Goal: Information Seeking & Learning: Learn about a topic

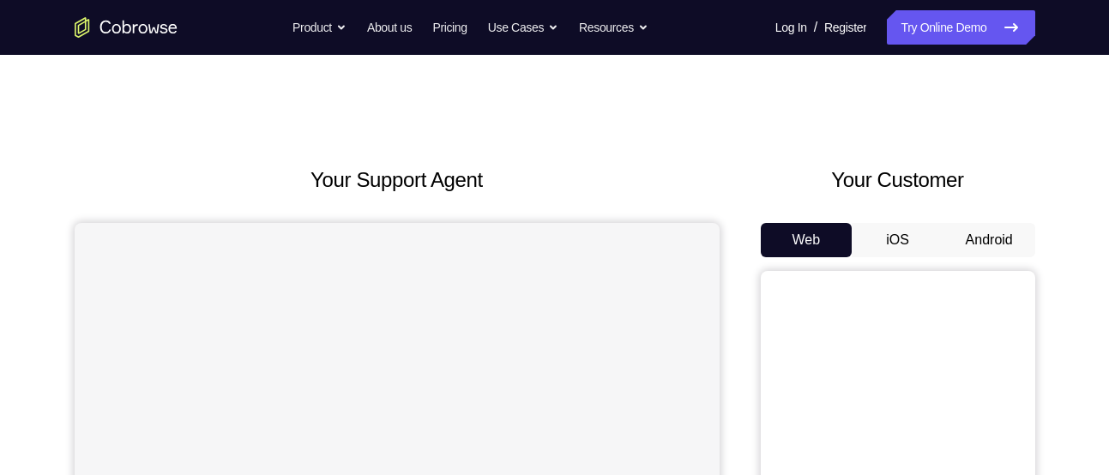
click at [988, 232] on button "Android" at bounding box center [990, 240] width 92 height 34
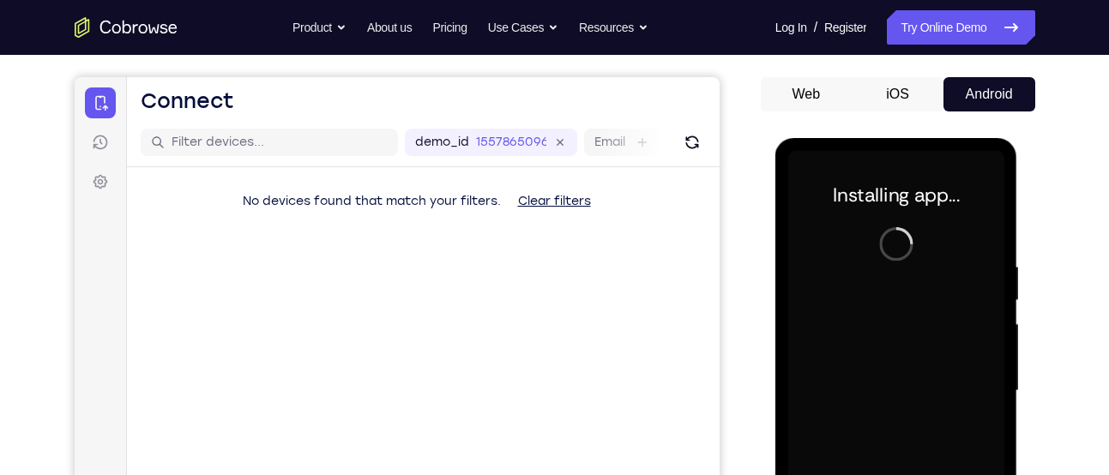
scroll to position [94, 0]
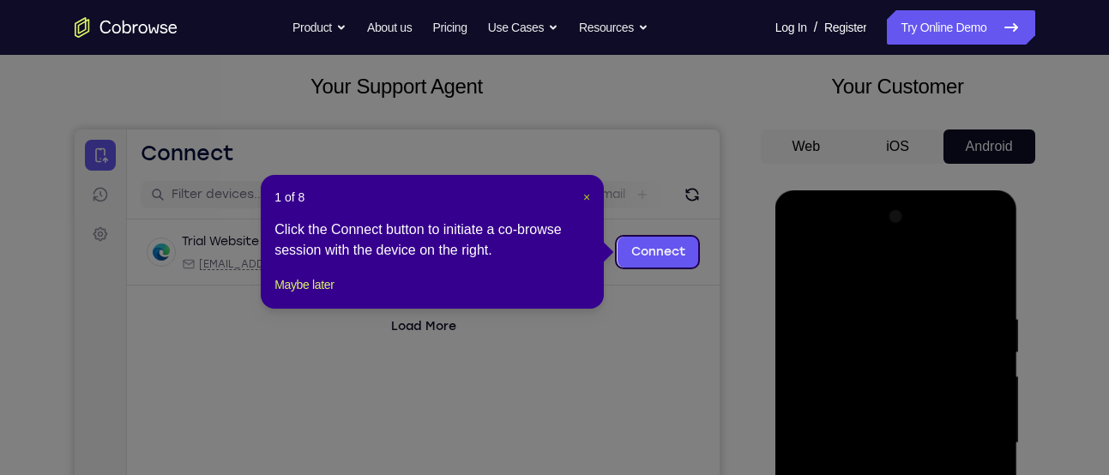
click at [587, 195] on span "×" at bounding box center [586, 197] width 7 height 14
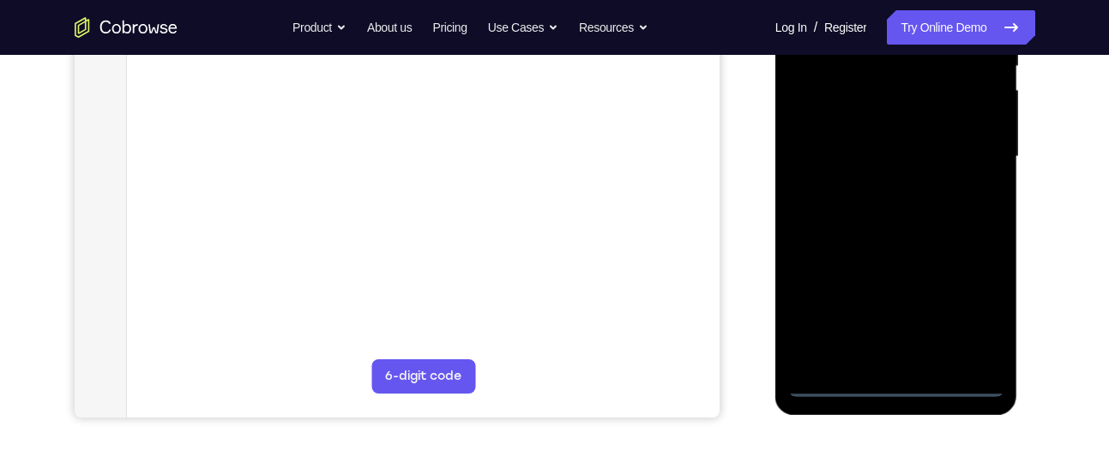
scroll to position [398, 0]
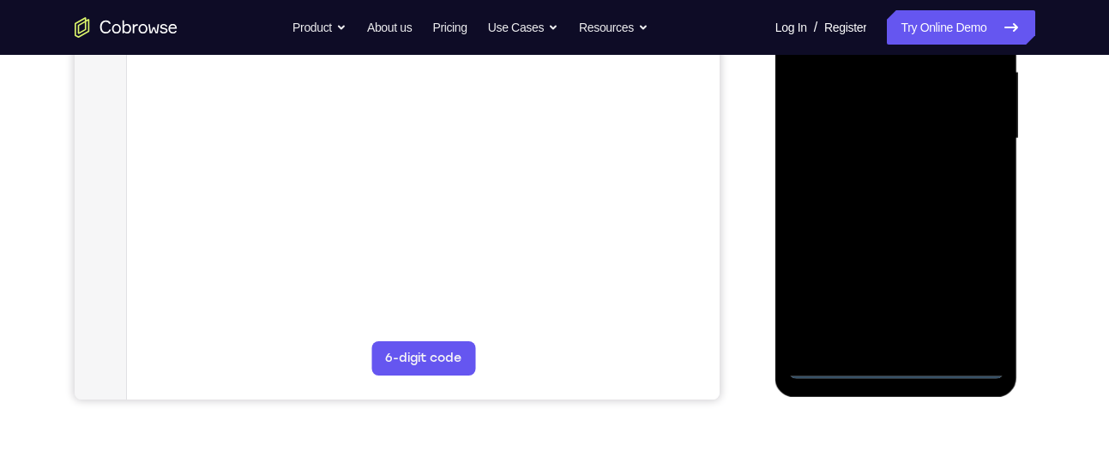
click at [896, 364] on div at bounding box center [896, 139] width 216 height 480
click at [970, 290] on div at bounding box center [896, 139] width 216 height 480
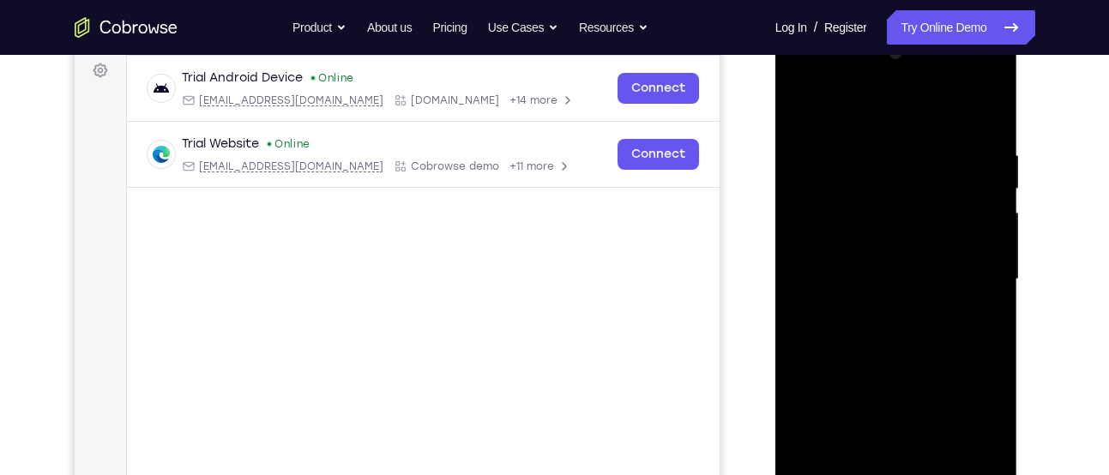
scroll to position [257, 0]
click at [829, 91] on div at bounding box center [896, 280] width 216 height 480
click at [970, 269] on div at bounding box center [896, 280] width 216 height 480
click at [873, 311] on div at bounding box center [896, 280] width 216 height 480
click at [858, 259] on div at bounding box center [896, 280] width 216 height 480
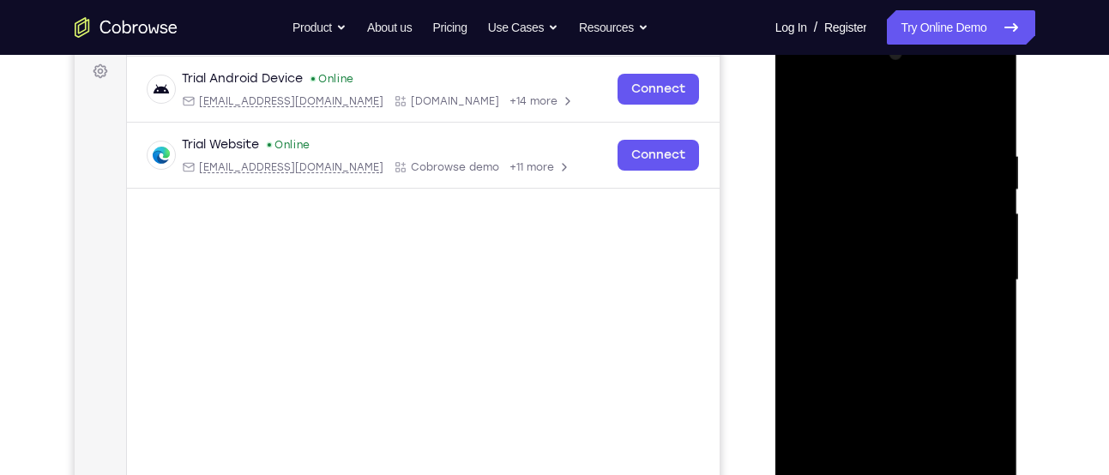
click at [860, 248] on div at bounding box center [896, 280] width 216 height 480
click at [898, 279] on div at bounding box center [896, 280] width 216 height 480
click at [897, 333] on div at bounding box center [896, 280] width 216 height 480
click at [895, 333] on div at bounding box center [896, 280] width 216 height 480
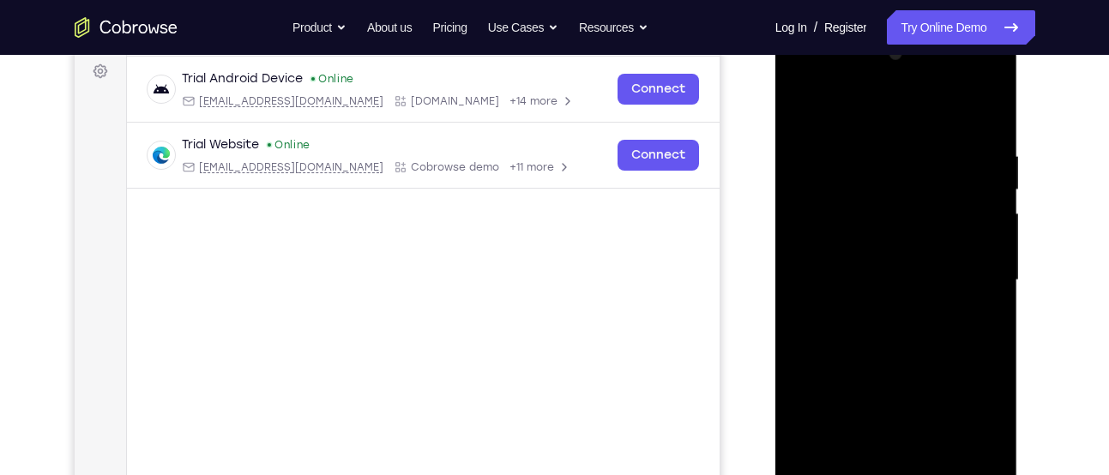
click at [895, 333] on div at bounding box center [896, 280] width 216 height 480
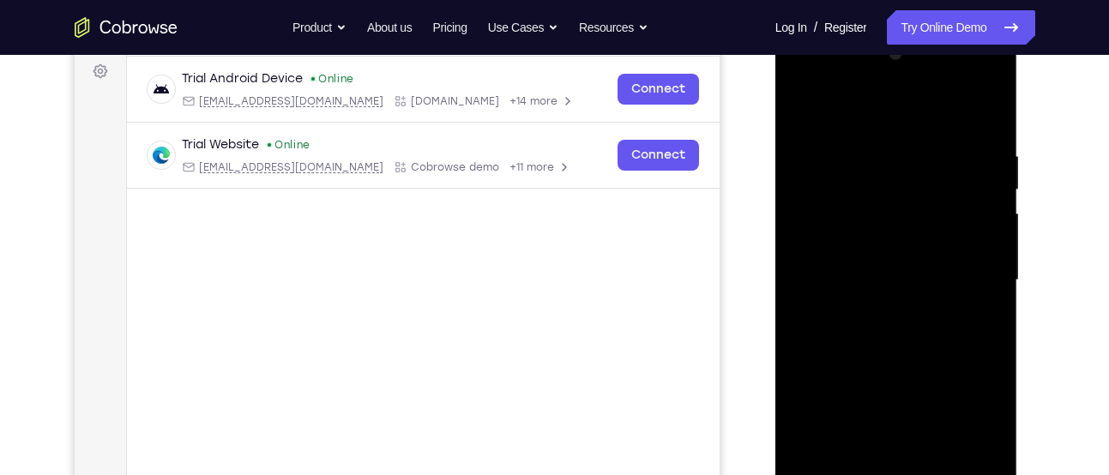
click at [895, 333] on div at bounding box center [896, 280] width 216 height 480
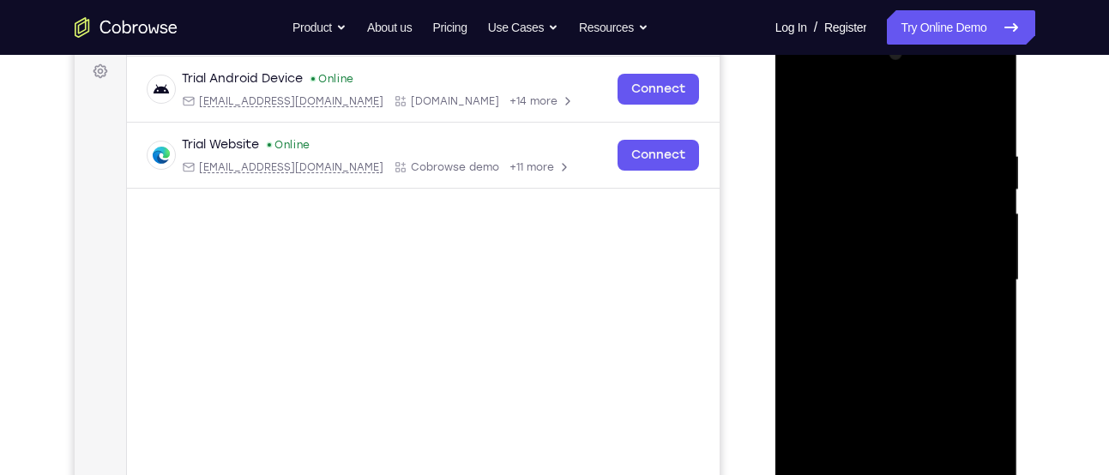
click at [895, 333] on div at bounding box center [896, 280] width 216 height 480
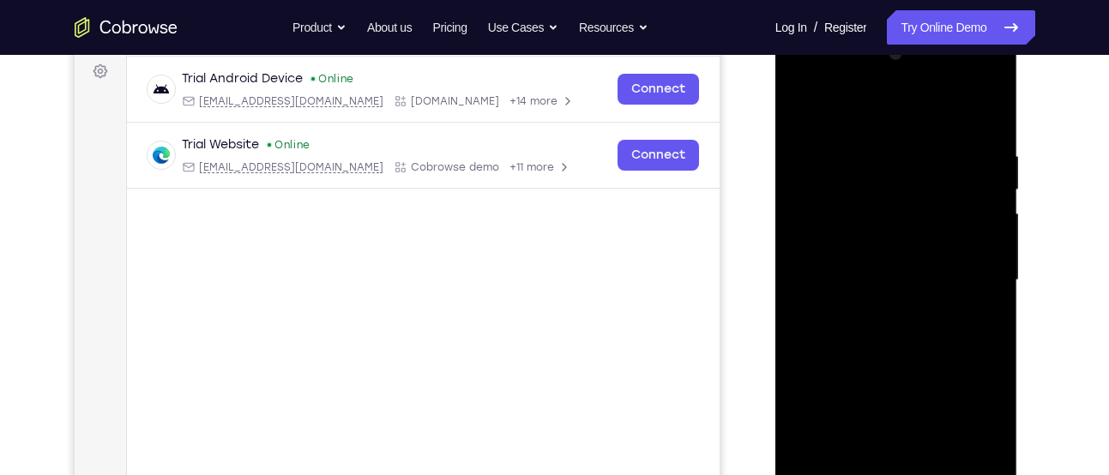
click at [895, 333] on div at bounding box center [896, 280] width 216 height 480
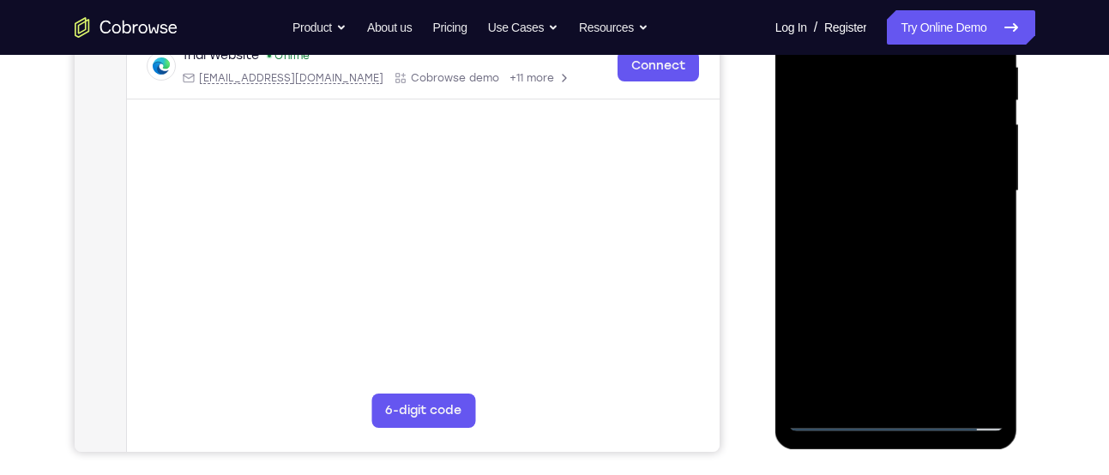
scroll to position [347, 0]
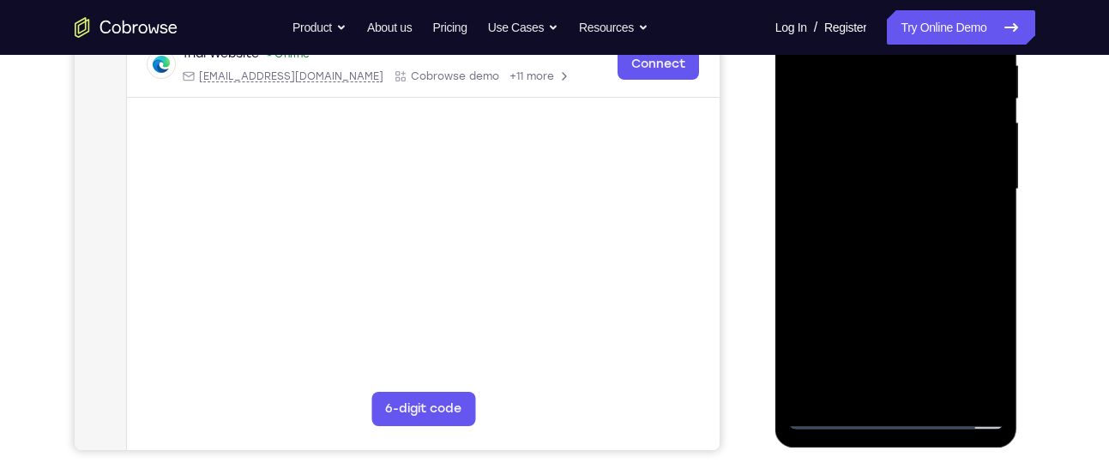
click at [907, 267] on div at bounding box center [896, 189] width 216 height 480
click at [937, 384] on div at bounding box center [896, 189] width 216 height 480
click at [897, 275] on div at bounding box center [896, 189] width 216 height 480
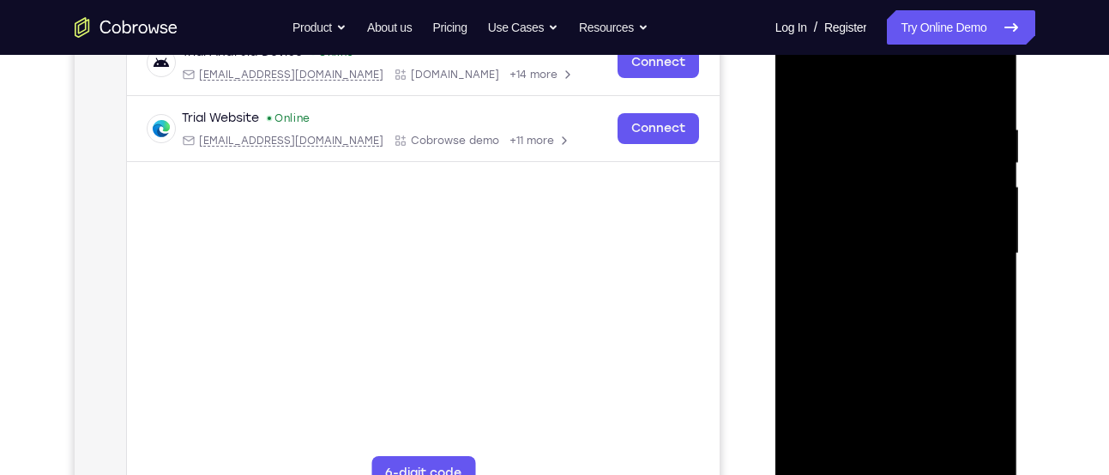
scroll to position [280, 0]
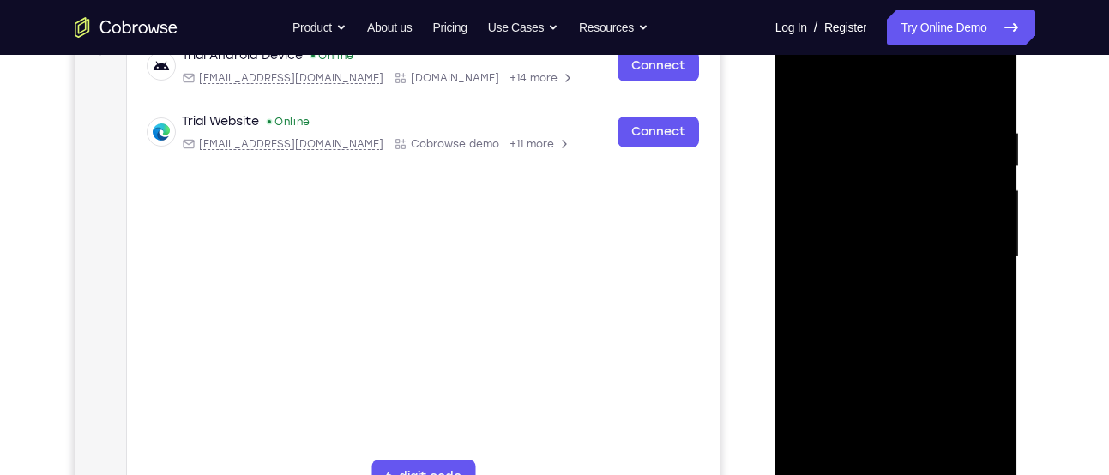
click at [882, 155] on div at bounding box center [896, 257] width 216 height 480
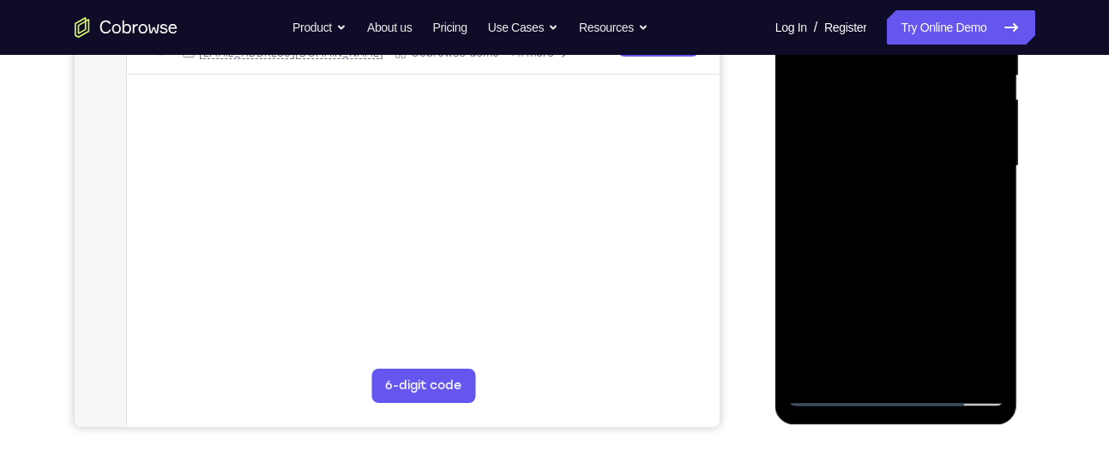
scroll to position [408, 0]
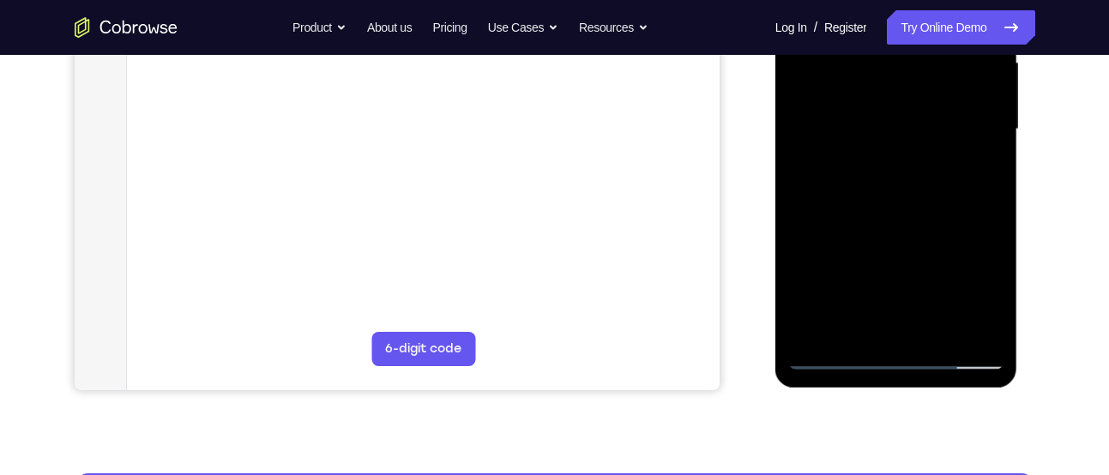
click at [987, 298] on div at bounding box center [896, 129] width 216 height 480
click at [978, 166] on div at bounding box center [896, 129] width 216 height 480
click at [889, 130] on div at bounding box center [896, 129] width 216 height 480
click at [872, 317] on div at bounding box center [896, 129] width 216 height 480
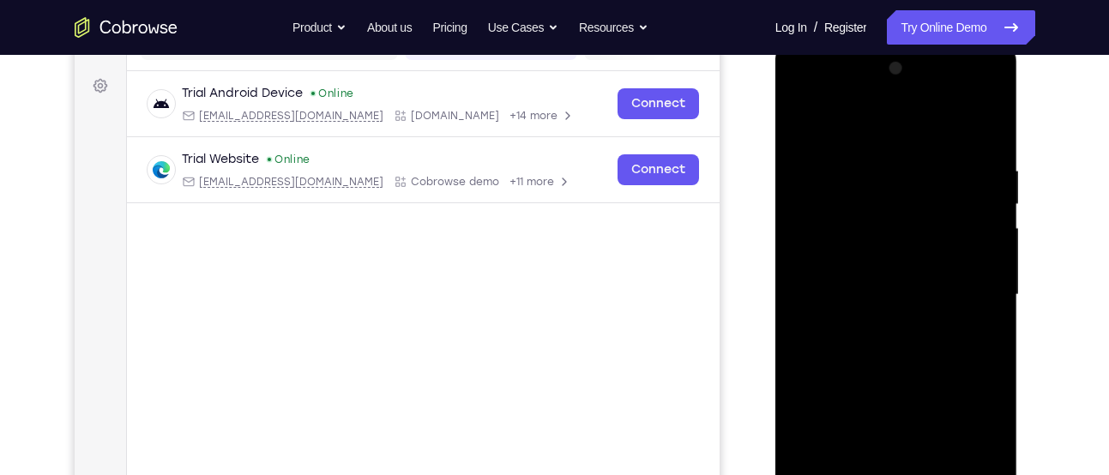
scroll to position [241, 0]
click at [796, 123] on div at bounding box center [896, 296] width 216 height 480
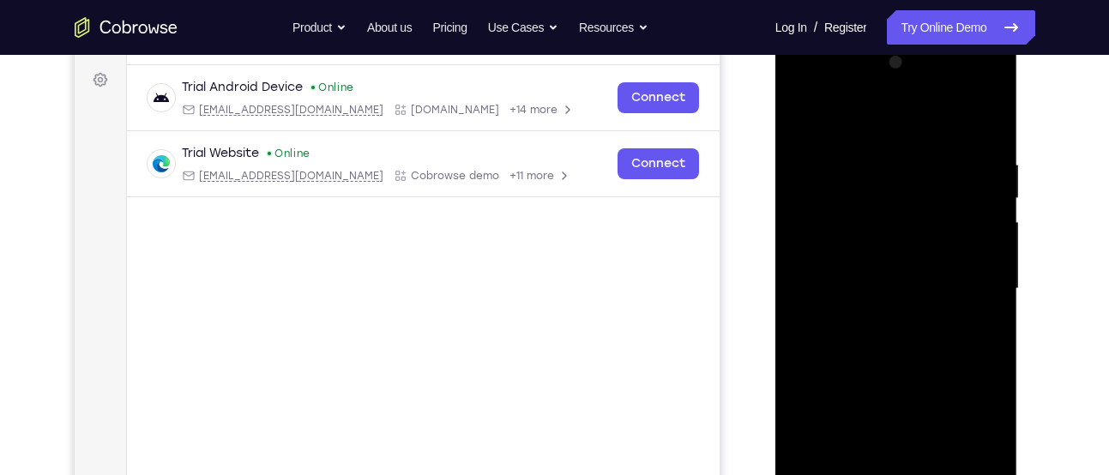
click at [804, 112] on div at bounding box center [896, 289] width 216 height 480
click at [996, 113] on div at bounding box center [896, 289] width 216 height 480
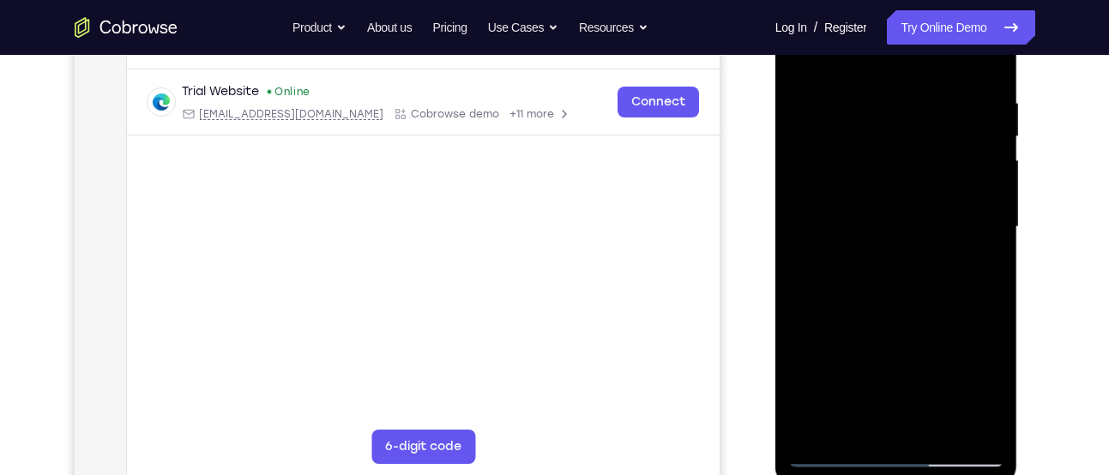
scroll to position [318, 0]
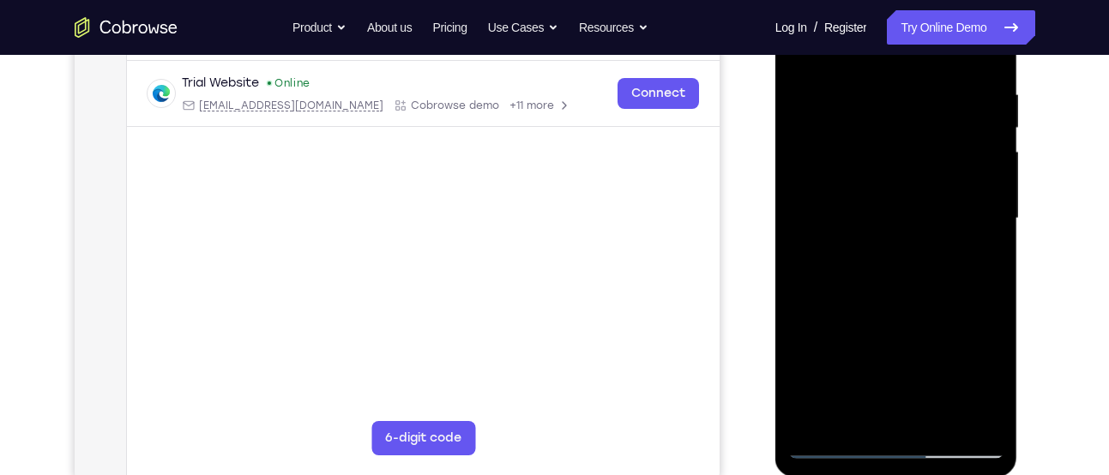
click at [862, 173] on div at bounding box center [896, 219] width 216 height 480
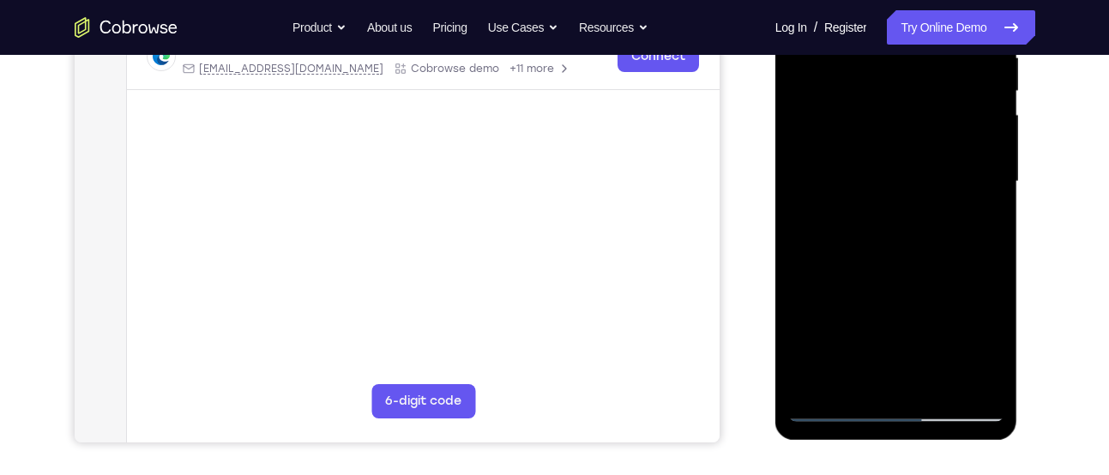
scroll to position [356, 0]
click at [885, 291] on div at bounding box center [896, 181] width 216 height 480
click at [993, 182] on div at bounding box center [896, 181] width 216 height 480
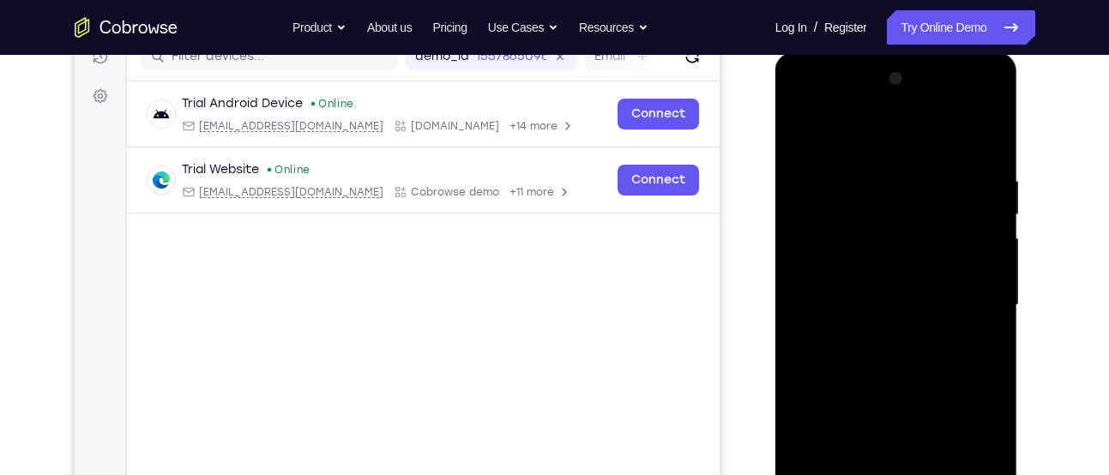
scroll to position [227, 0]
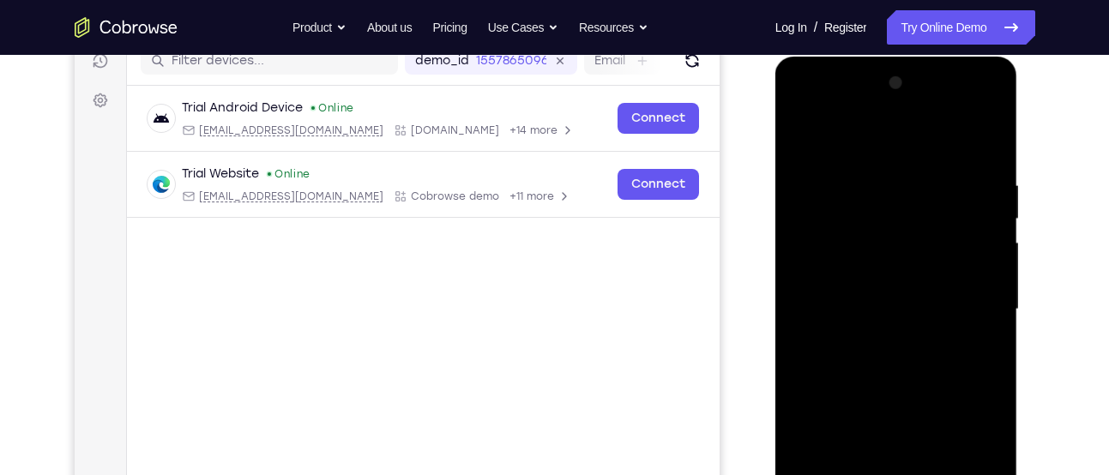
click at [802, 138] on div at bounding box center [896, 309] width 216 height 480
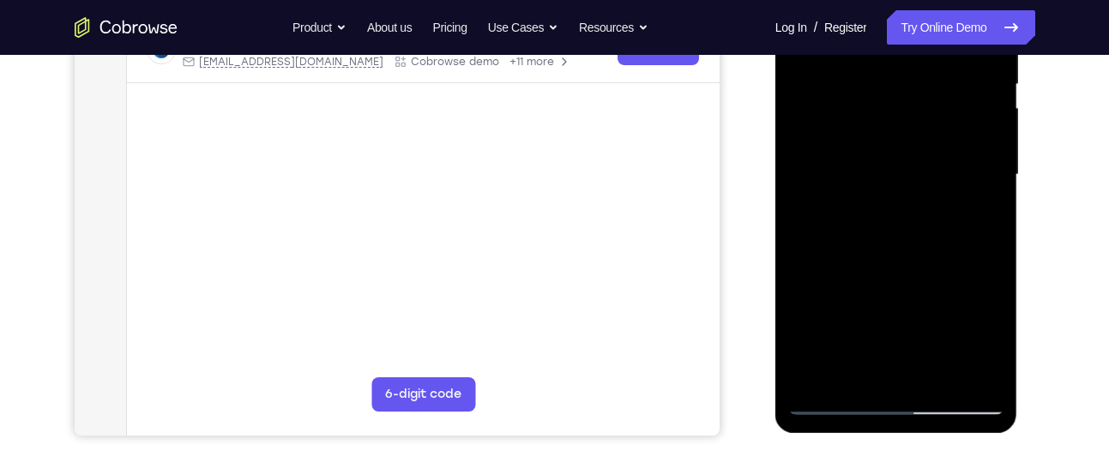
scroll to position [364, 0]
drag, startPoint x: 842, startPoint y: 287, endPoint x: 836, endPoint y: 164, distance: 123.6
click at [836, 164] on div at bounding box center [896, 173] width 216 height 480
drag, startPoint x: 856, startPoint y: 265, endPoint x: 852, endPoint y: 165, distance: 100.5
click at [852, 165] on div at bounding box center [896, 173] width 216 height 480
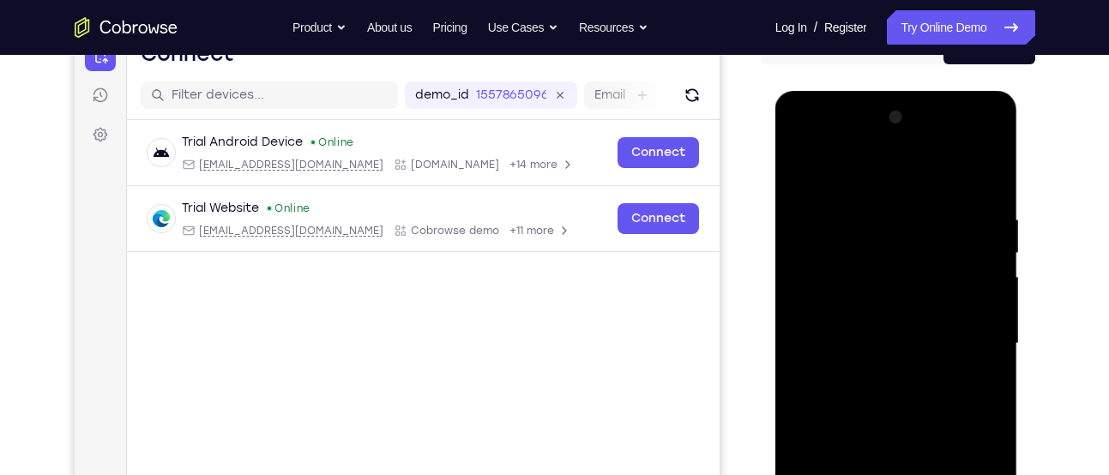
scroll to position [188, 0]
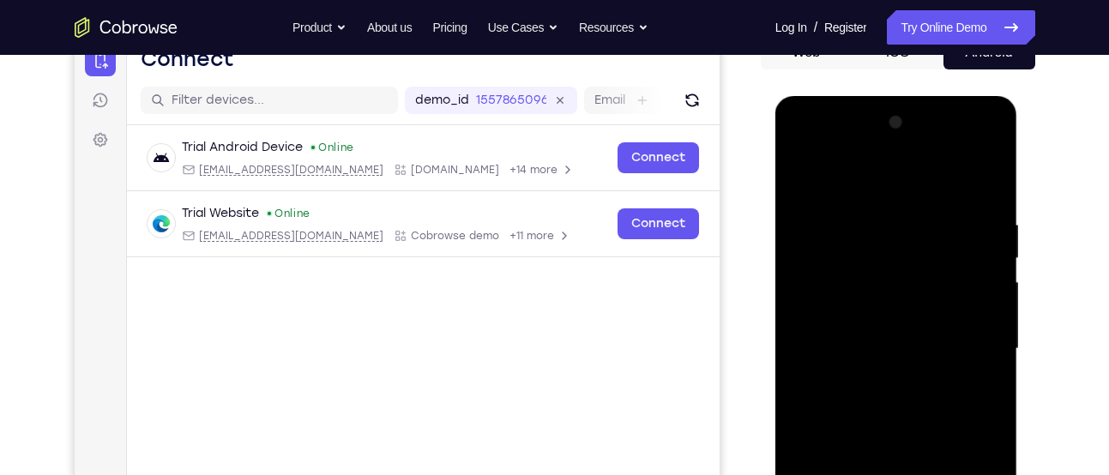
click at [801, 176] on div at bounding box center [896, 349] width 216 height 480
drag, startPoint x: 851, startPoint y: 237, endPoint x: 846, endPoint y: 183, distance: 54.3
click at [846, 183] on div at bounding box center [896, 349] width 216 height 480
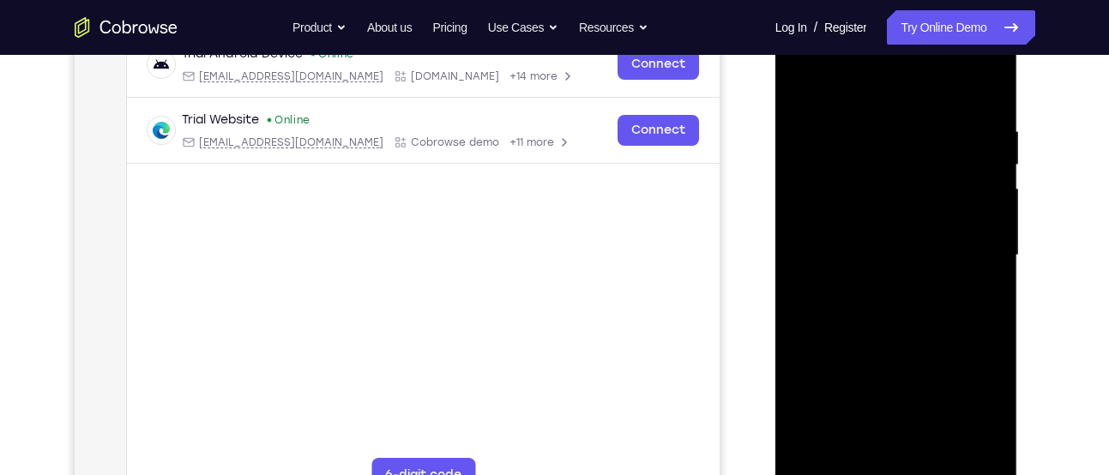
scroll to position [283, 0]
click at [891, 270] on div at bounding box center [896, 254] width 216 height 480
drag, startPoint x: 891, startPoint y: 175, endPoint x: 891, endPoint y: 270, distance: 95.2
click at [891, 270] on div at bounding box center [896, 254] width 216 height 480
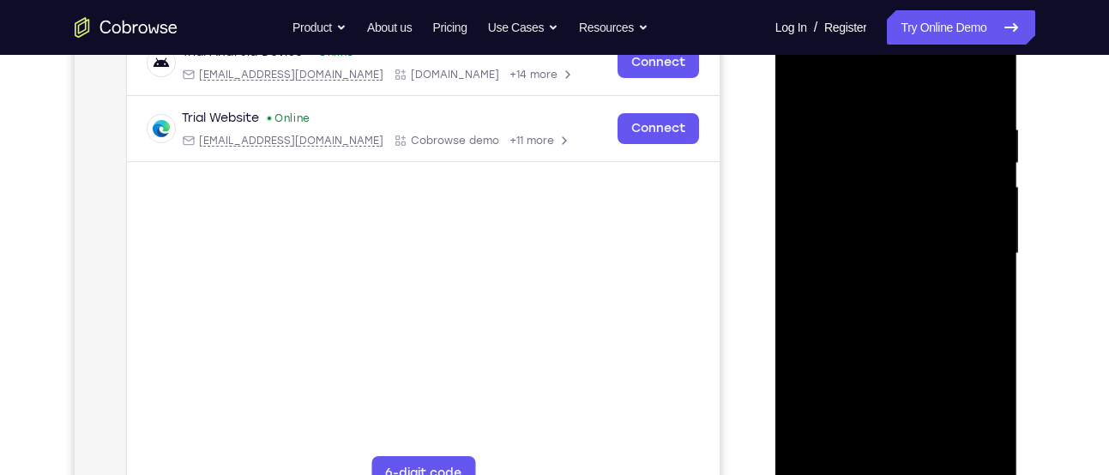
click at [990, 228] on div at bounding box center [896, 254] width 216 height 480
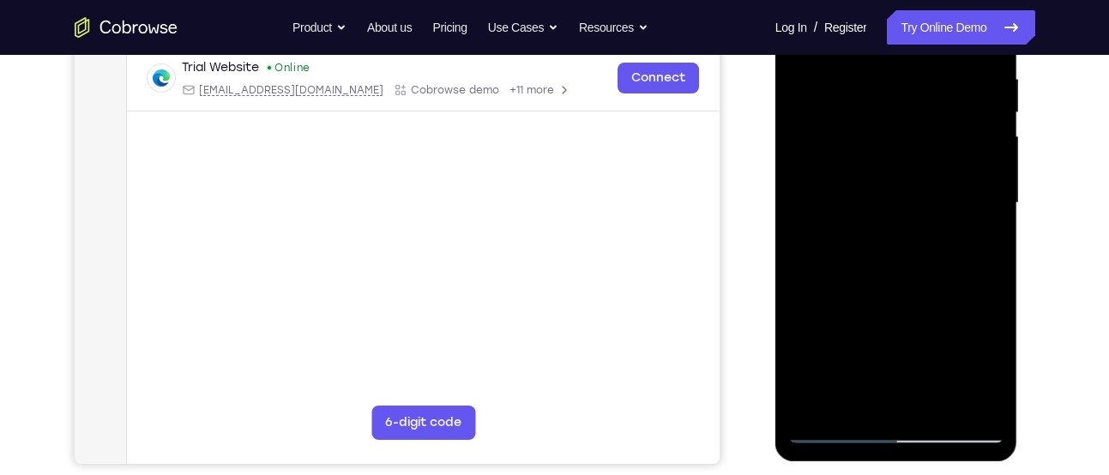
scroll to position [408, 0]
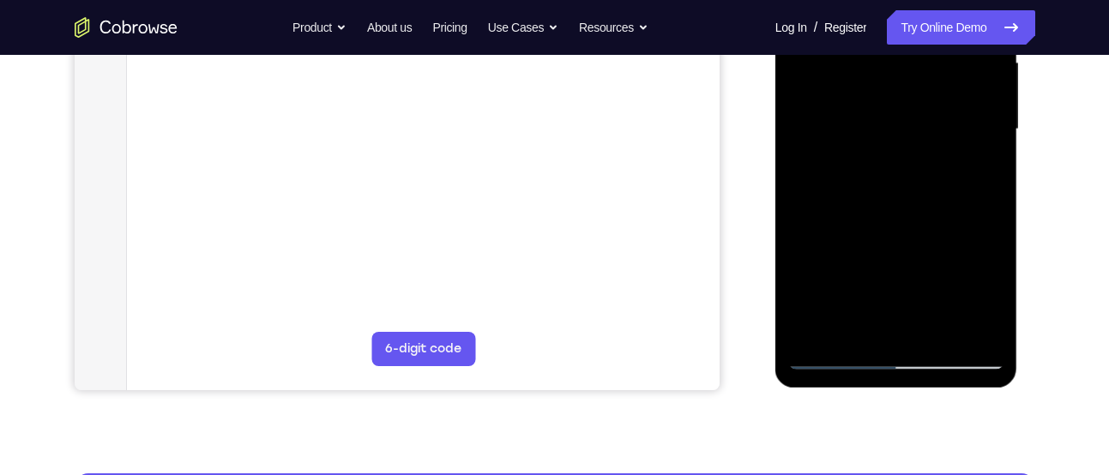
click at [813, 333] on div at bounding box center [896, 129] width 216 height 480
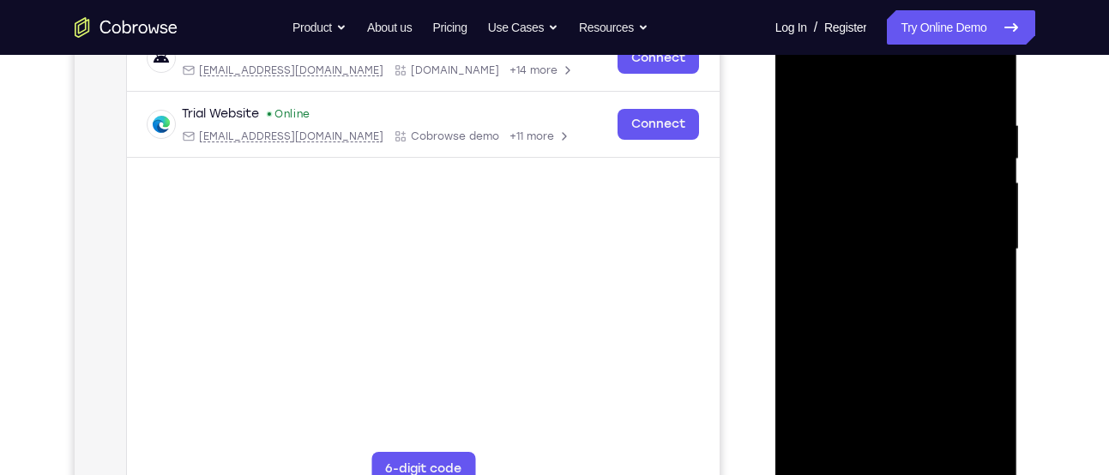
scroll to position [281, 0]
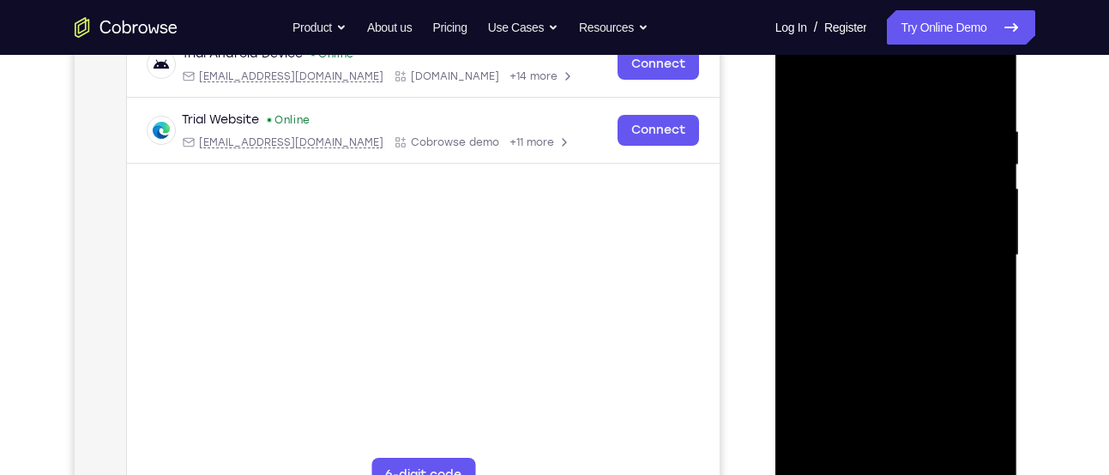
click at [873, 135] on div at bounding box center [896, 255] width 216 height 480
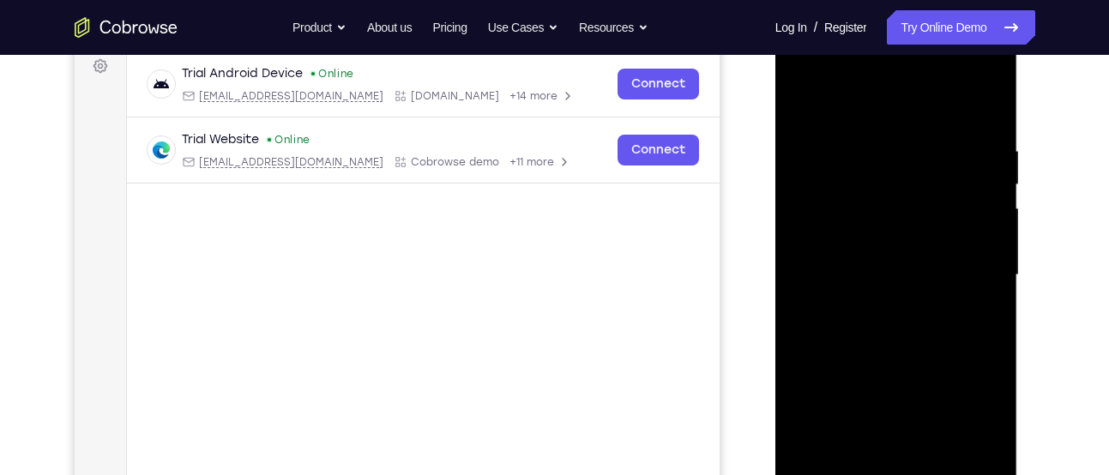
scroll to position [261, 0]
drag, startPoint x: 975, startPoint y: 219, endPoint x: 737, endPoint y: 257, distance: 240.8
click at [776, 257] on html "Online web based iOS Simulators and Android Emulators. Run iPhone, iPad, Mobile…" at bounding box center [898, 280] width 245 height 515
click at [977, 251] on div at bounding box center [896, 276] width 216 height 480
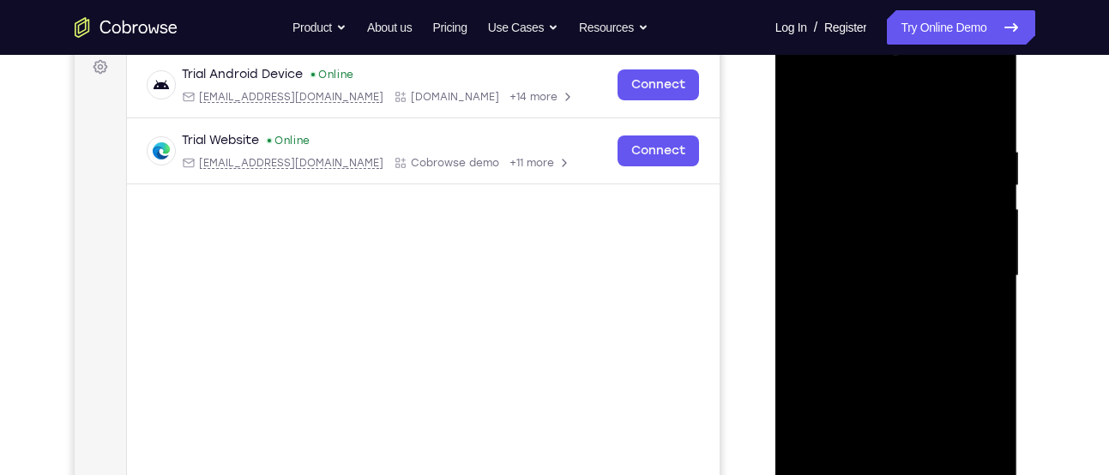
click at [990, 189] on div at bounding box center [896, 276] width 216 height 480
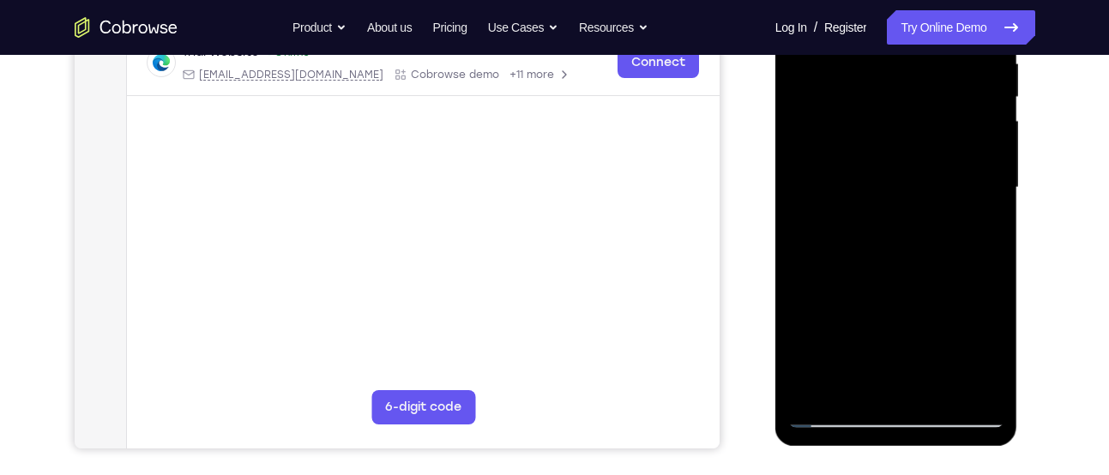
scroll to position [379, 0]
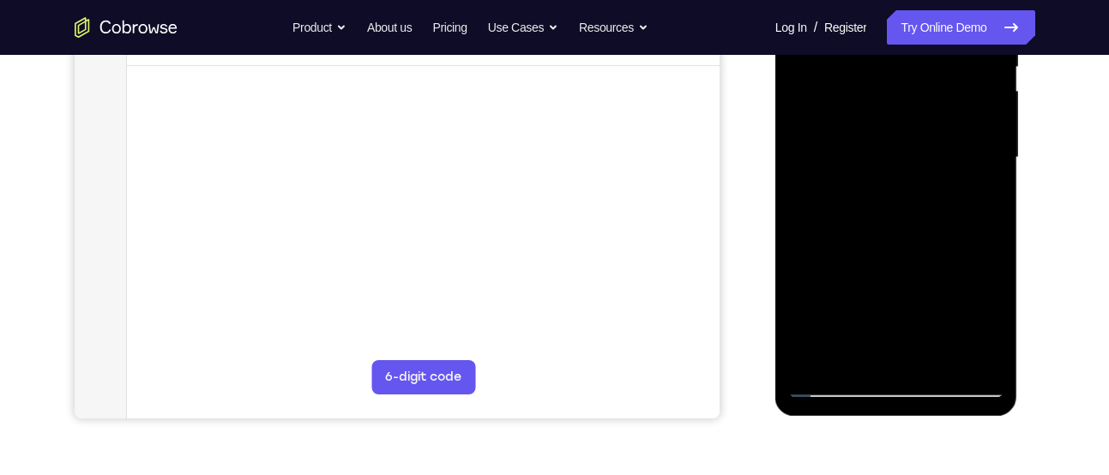
click at [966, 351] on div at bounding box center [896, 158] width 216 height 480
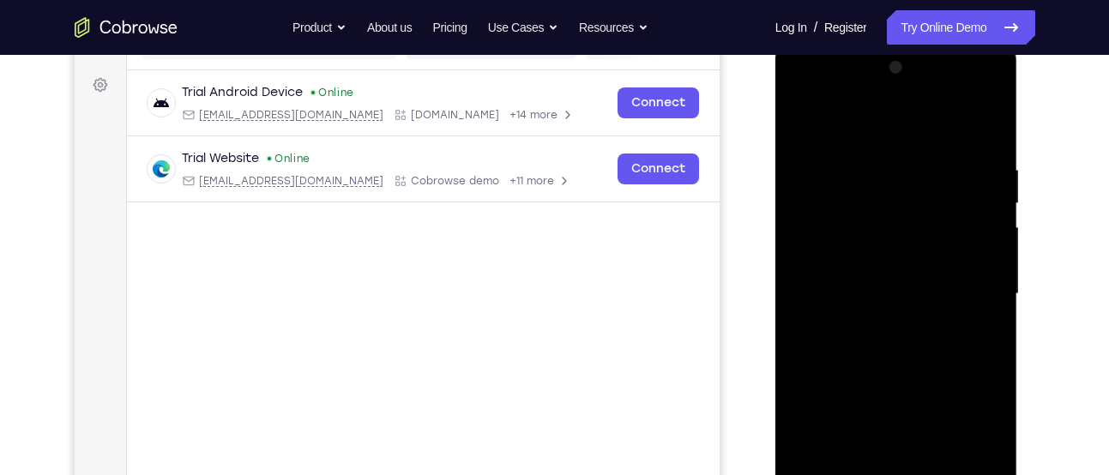
scroll to position [242, 0]
click at [985, 130] on div at bounding box center [896, 295] width 216 height 480
drag, startPoint x: 894, startPoint y: 176, endPoint x: 878, endPoint y: 432, distance: 256.2
click at [878, 432] on div at bounding box center [896, 295] width 216 height 480
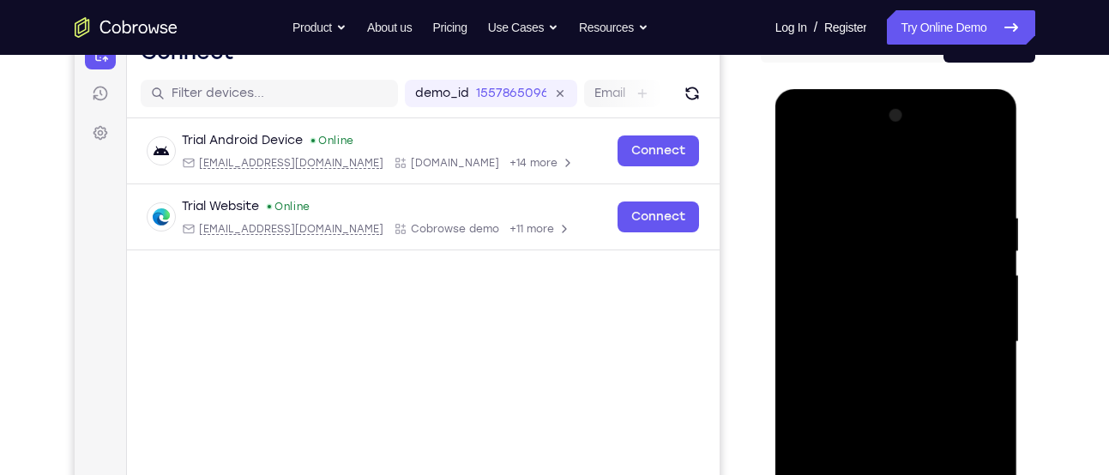
scroll to position [185, 0]
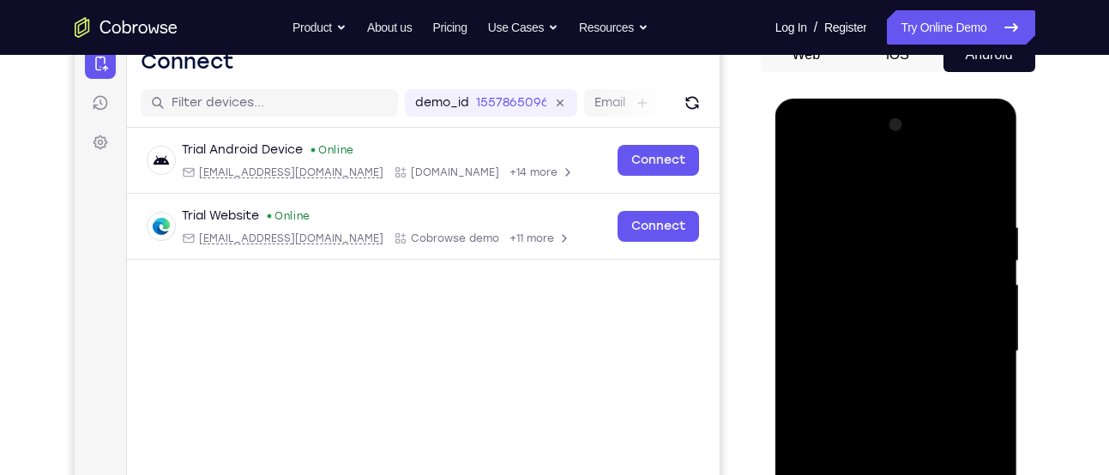
drag, startPoint x: 969, startPoint y: 212, endPoint x: 801, endPoint y: 217, distance: 167.4
click at [801, 217] on div at bounding box center [896, 352] width 216 height 480
drag, startPoint x: 950, startPoint y: 214, endPoint x: 888, endPoint y: 217, distance: 61.8
click at [888, 217] on div at bounding box center [896, 352] width 216 height 480
click at [866, 219] on div at bounding box center [896, 352] width 216 height 480
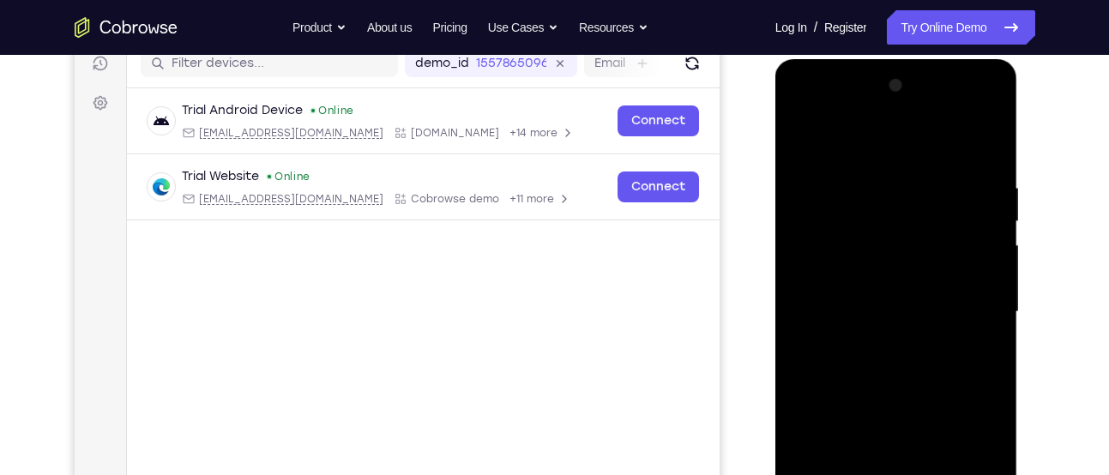
scroll to position [210, 0]
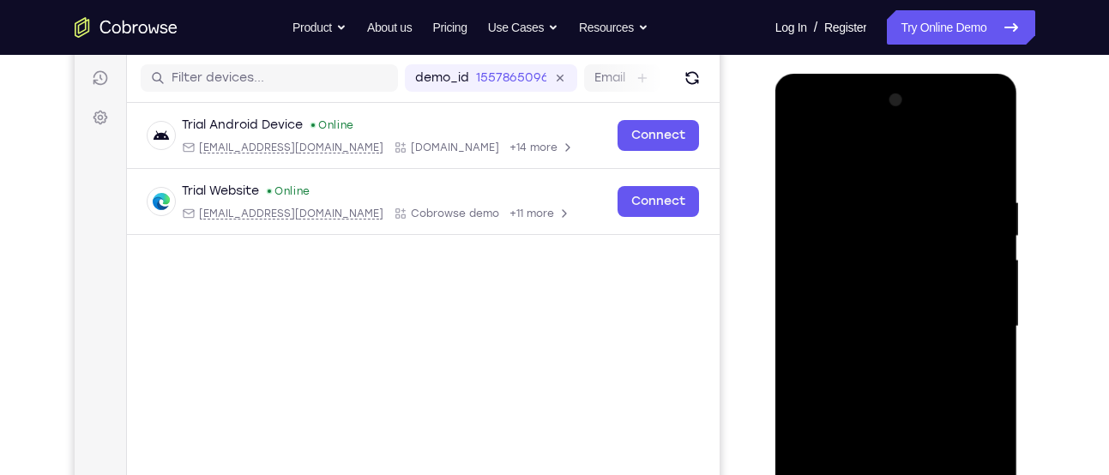
click at [981, 159] on div at bounding box center [896, 327] width 216 height 480
drag, startPoint x: 976, startPoint y: 202, endPoint x: 823, endPoint y: 220, distance: 154.5
click at [823, 220] on div at bounding box center [896, 327] width 216 height 480
drag, startPoint x: 959, startPoint y: 211, endPoint x: 799, endPoint y: 224, distance: 160.9
click at [799, 224] on div at bounding box center [896, 327] width 216 height 480
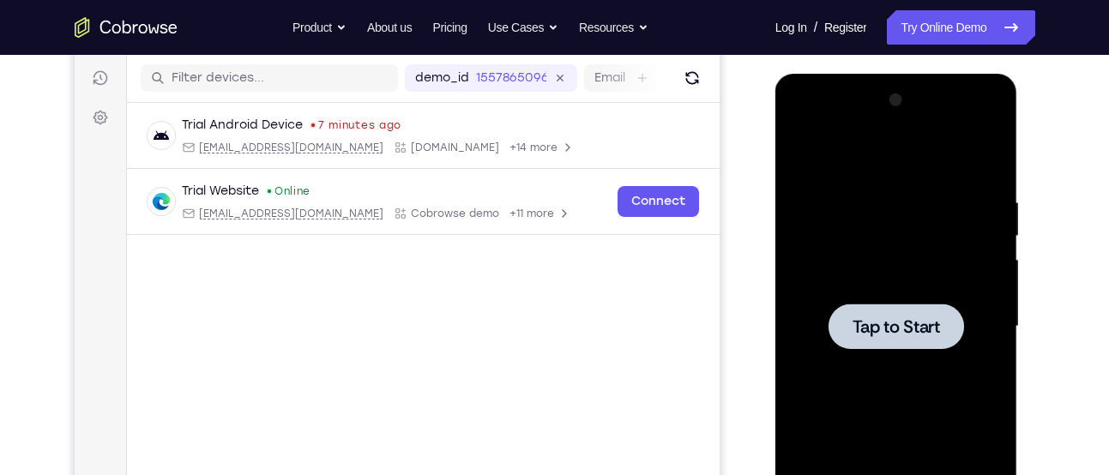
click at [897, 325] on span "Tap to Start" at bounding box center [897, 326] width 88 height 17
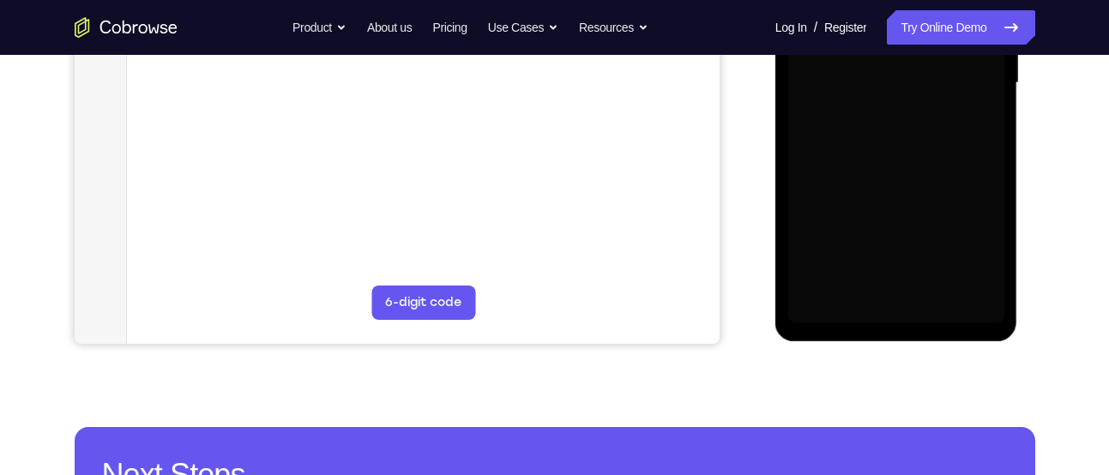
scroll to position [455, 0]
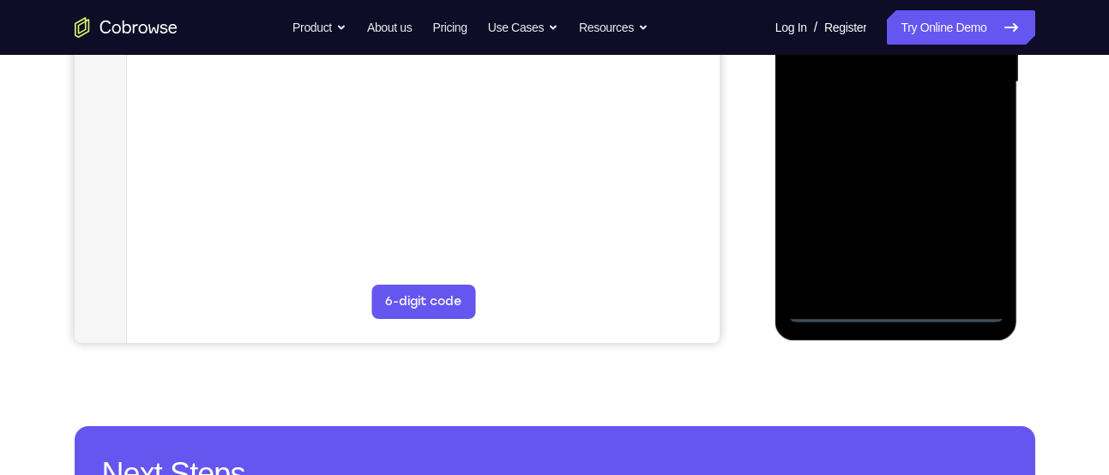
click at [899, 308] on div at bounding box center [896, 82] width 216 height 480
click at [976, 225] on div at bounding box center [896, 82] width 216 height 480
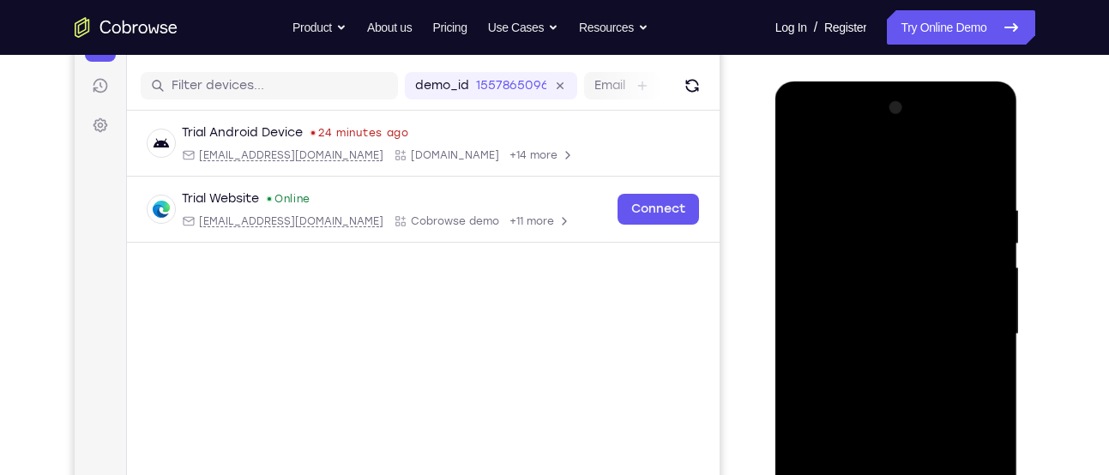
scroll to position [186, 0]
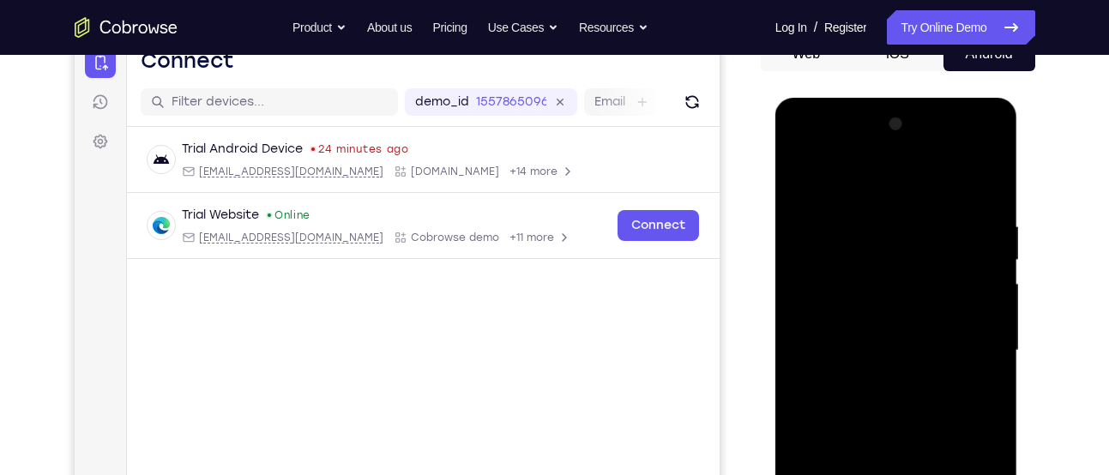
click at [810, 148] on div at bounding box center [896, 351] width 216 height 480
click at [968, 344] on div at bounding box center [896, 351] width 216 height 480
click at [969, 336] on div at bounding box center [896, 351] width 216 height 480
click at [880, 383] on div at bounding box center [896, 351] width 216 height 480
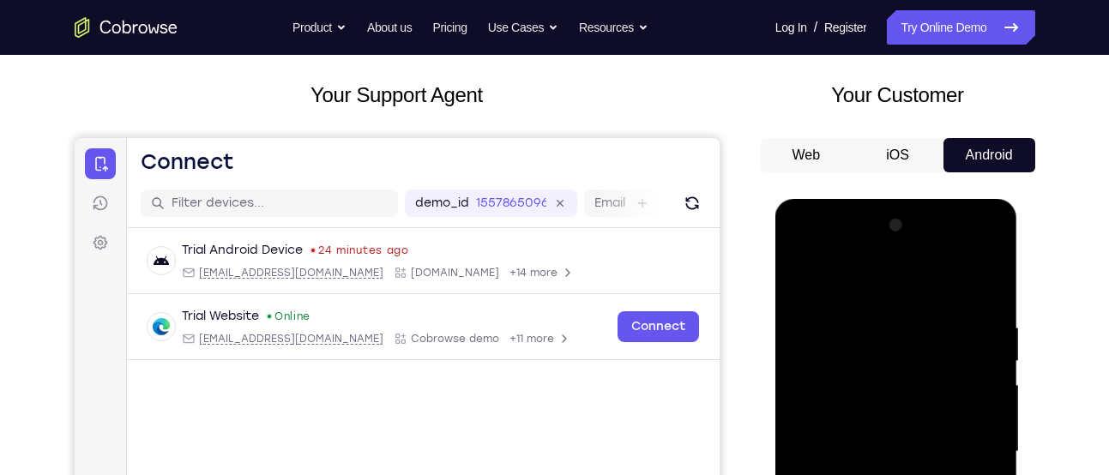
scroll to position [84, 0]
click at [978, 139] on button "Android" at bounding box center [990, 156] width 92 height 34
click at [963, 45] on nav "Go back Powerful, Flexible and Trustworthy. Avoid all extra friction for both A…" at bounding box center [554, 27] width 1109 height 55
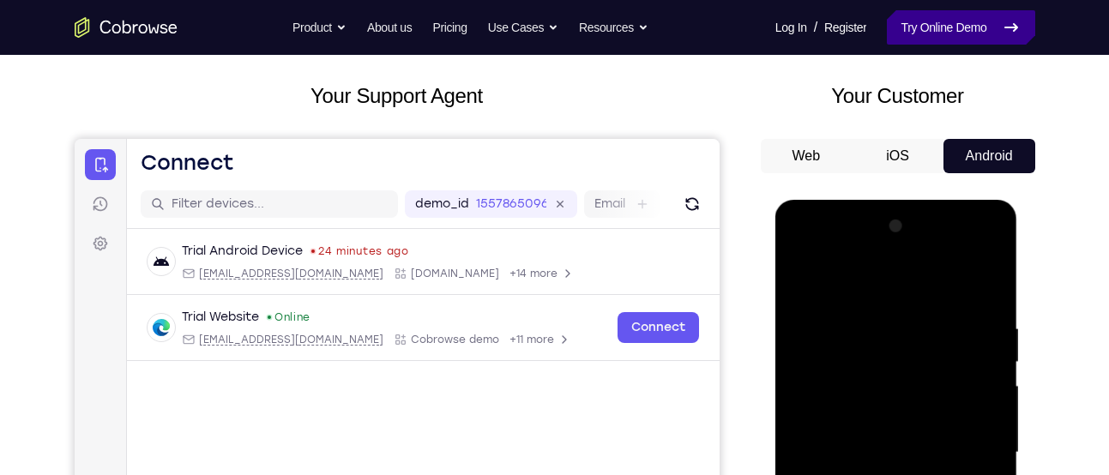
click at [961, 26] on link "Try Online Demo" at bounding box center [961, 27] width 148 height 34
